Goal: Information Seeking & Learning: Find specific page/section

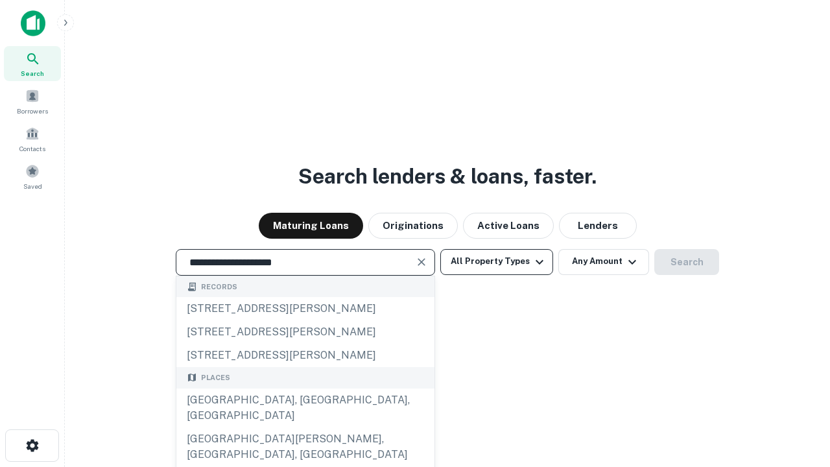
click at [305, 427] on div "[GEOGRAPHIC_DATA], [GEOGRAPHIC_DATA], [GEOGRAPHIC_DATA]" at bounding box center [305, 407] width 258 height 39
click at [496, 261] on button "All Property Types" at bounding box center [496, 262] width 113 height 26
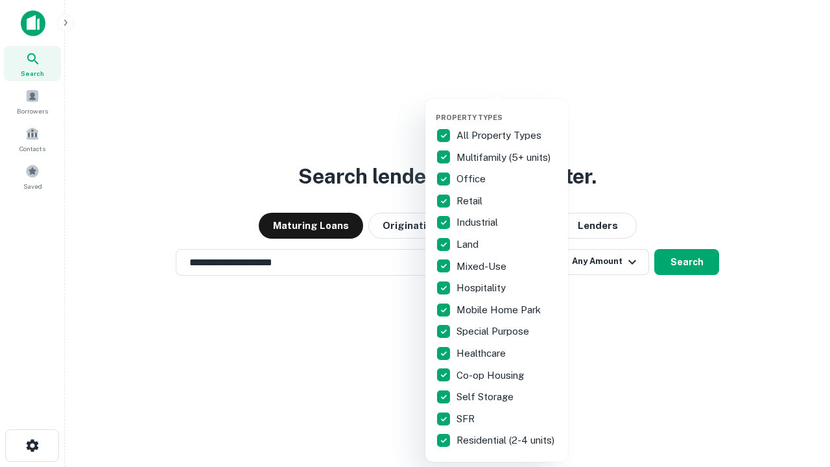
type input "**********"
click at [507, 109] on button "button" at bounding box center [506, 109] width 143 height 1
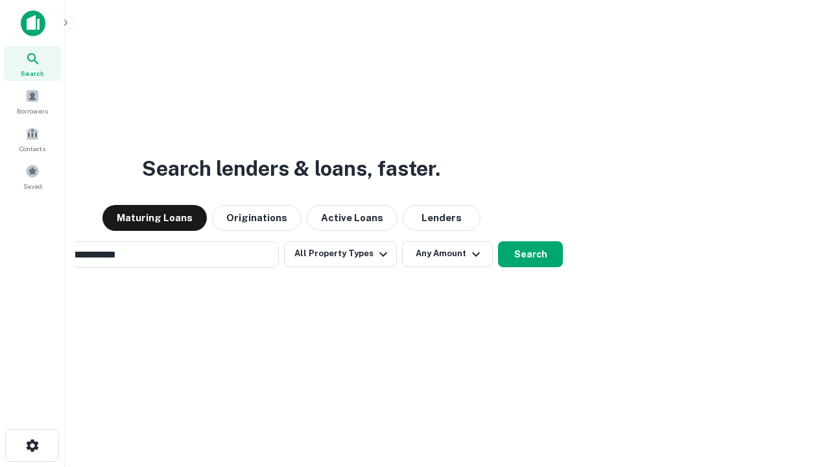
scroll to position [20, 0]
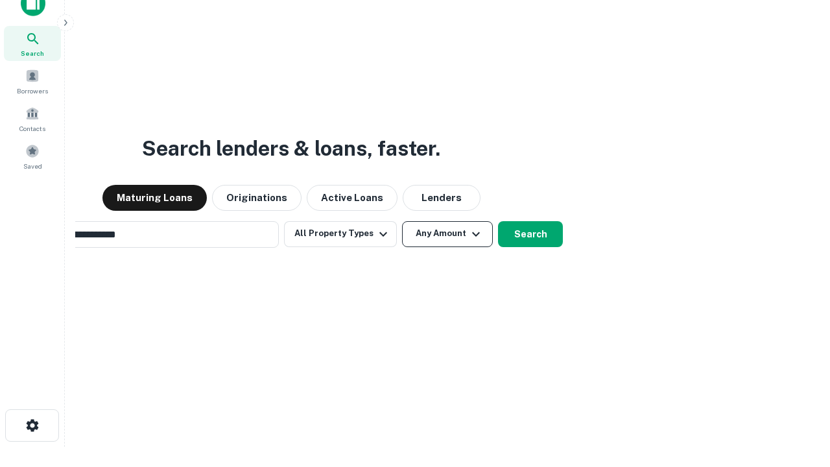
click at [402, 221] on button "Any Amount" at bounding box center [447, 234] width 91 height 26
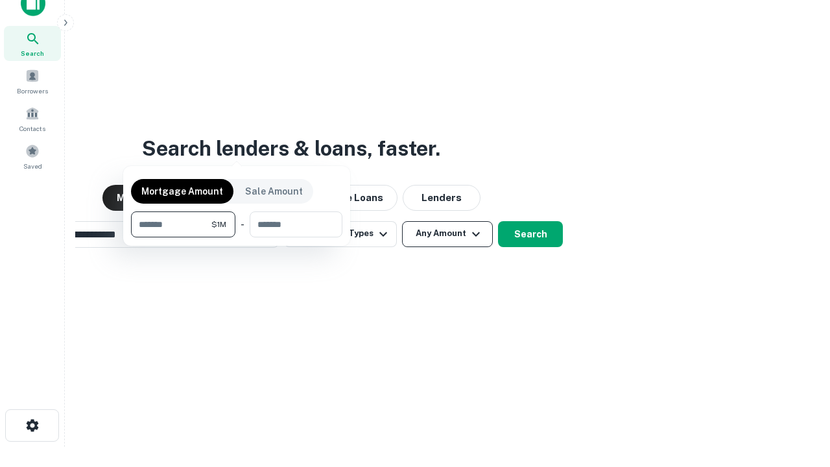
scroll to position [21, 0]
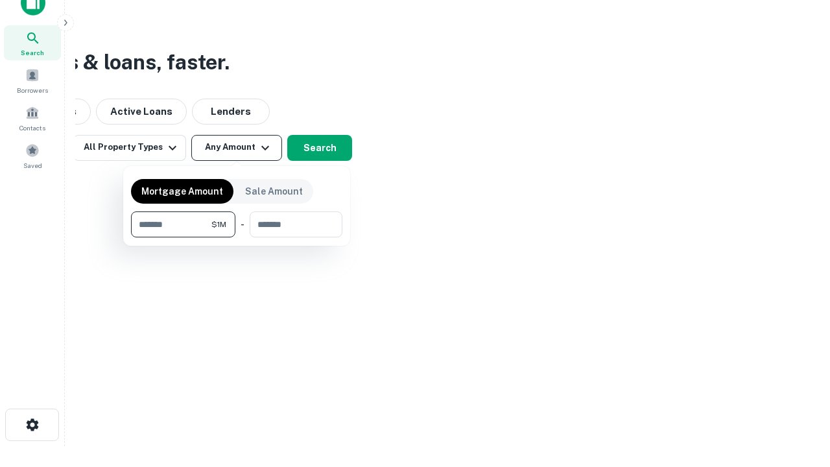
type input "*******"
click at [237, 237] on button "button" at bounding box center [236, 237] width 211 height 1
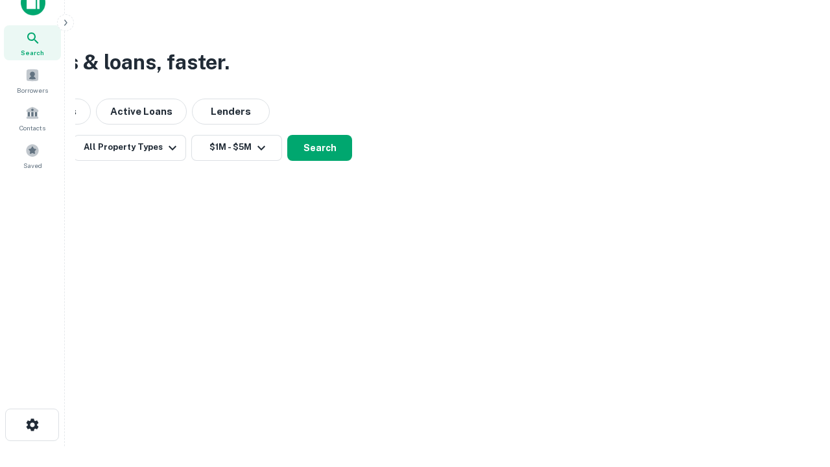
scroll to position [20, 0]
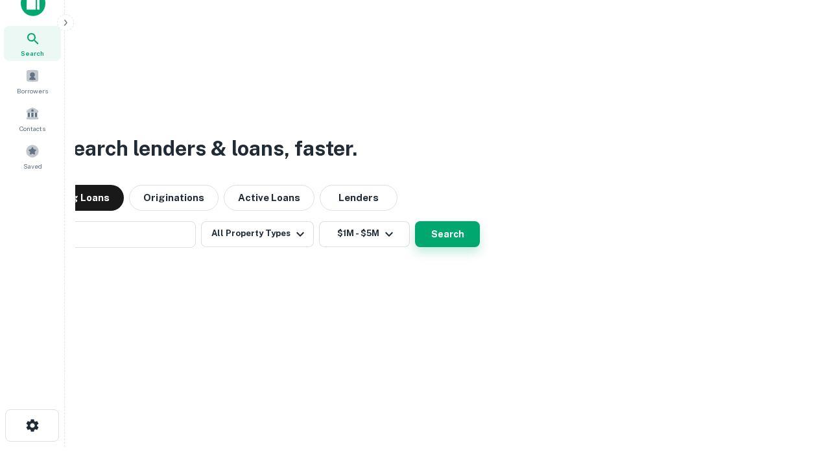
click at [415, 221] on button "Search" at bounding box center [447, 234] width 65 height 26
